Goal: Find specific page/section: Find specific page/section

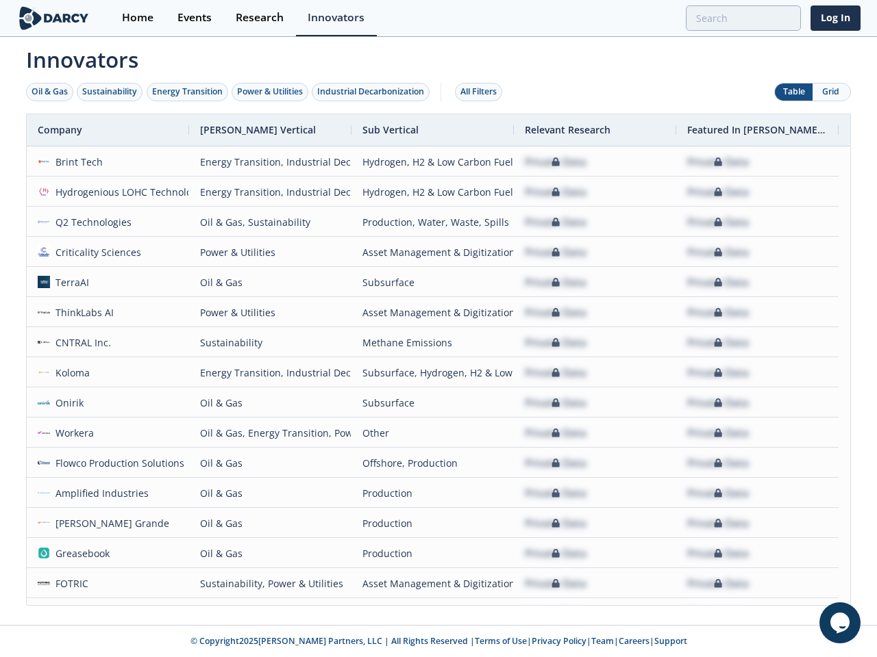
click at [50, 92] on div "Oil & Gas" at bounding box center [50, 92] width 36 height 12
click at [110, 92] on div "Sustainability" at bounding box center [109, 92] width 55 height 12
click at [188, 92] on div "Energy Transition" at bounding box center [187, 92] width 71 height 12
click at [271, 92] on div "Power & Utilities" at bounding box center [270, 92] width 66 height 12
click at [373, 92] on div "Industrial Decarbonization" at bounding box center [370, 92] width 107 height 12
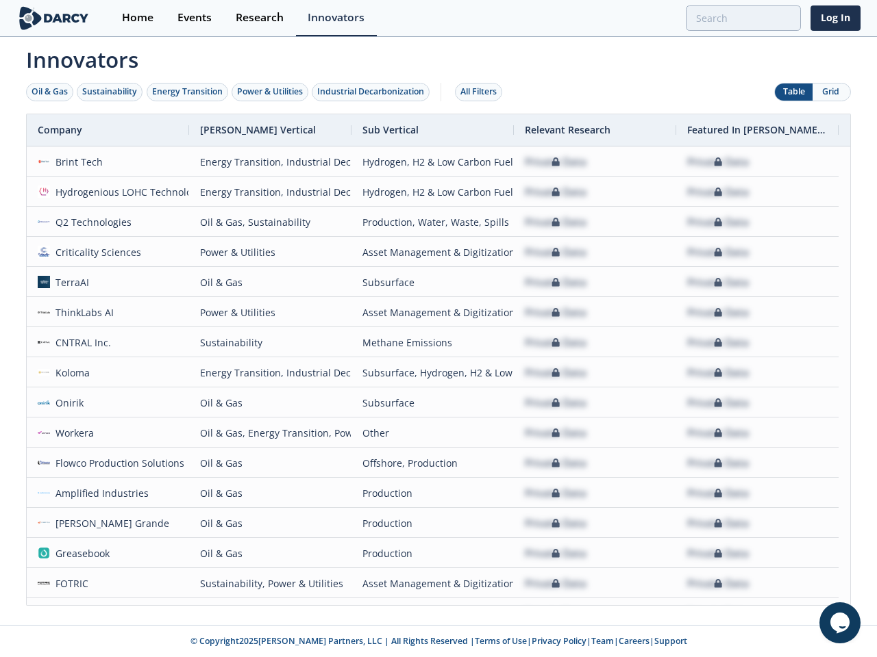
click at [482, 92] on div "All Filters" at bounding box center [478, 92] width 36 height 12
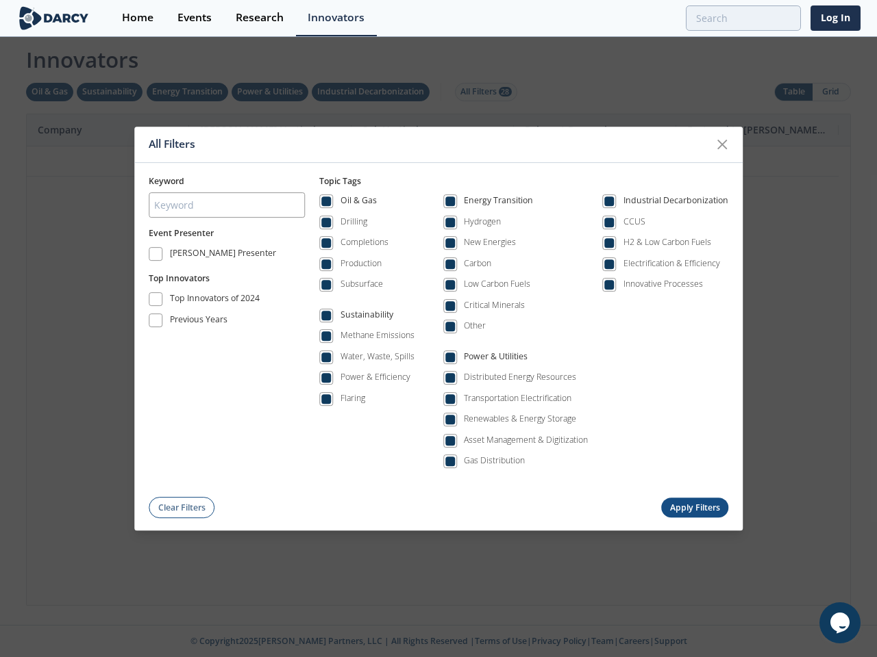
click at [108, 130] on div "All Filters Keyword Event Presenter [PERSON_NAME] Presenter Top Innovators Top …" at bounding box center [438, 328] width 877 height 657
